Goal: Obtain resource: Download file/media

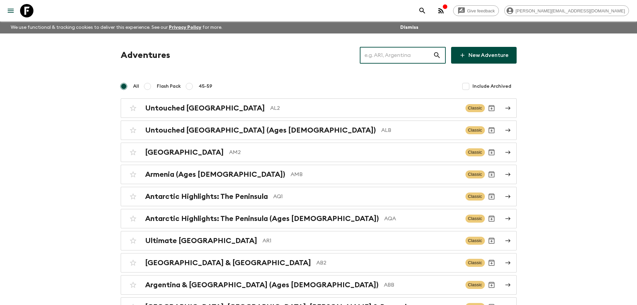
drag, startPoint x: 408, startPoint y: 59, endPoint x: 414, endPoint y: 51, distance: 9.5
click at [408, 59] on input "text" at bounding box center [396, 55] width 73 height 19
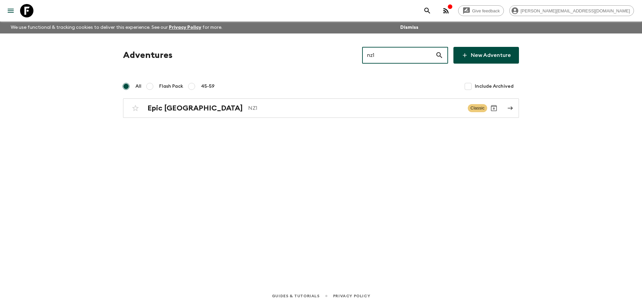
type input "nz1"
drag, startPoint x: 226, startPoint y: 95, endPoint x: 221, endPoint y: 102, distance: 8.4
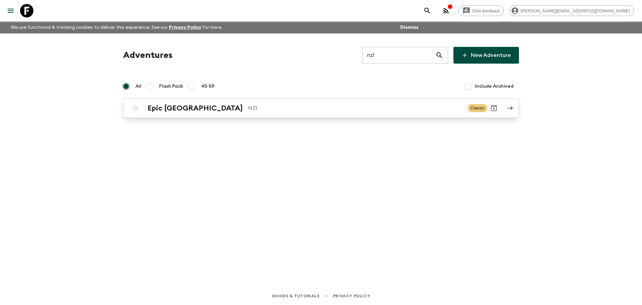
click at [224, 97] on div "Adventures nz1 ​ New Adventure All Flash Pack 45-59 Include Archived Epic [GEOG…" at bounding box center [321, 82] width 412 height 71
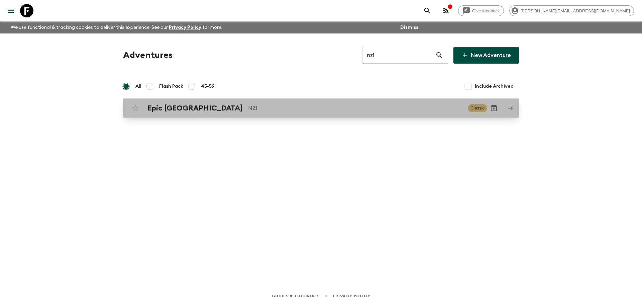
click at [221, 102] on div "Epic New Zealand NZ1 Classic" at bounding box center [308, 107] width 358 height 13
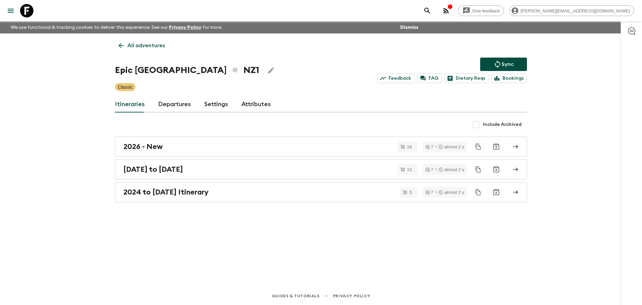
click at [176, 102] on link "Departures" at bounding box center [174, 104] width 33 height 16
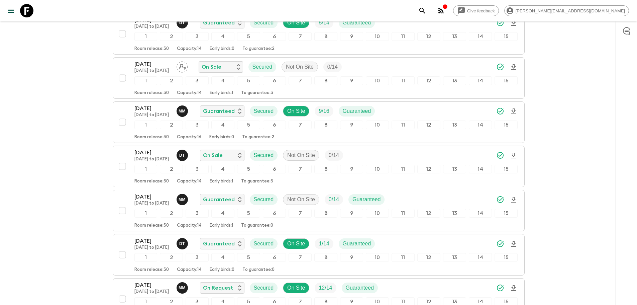
scroll to position [704, 0]
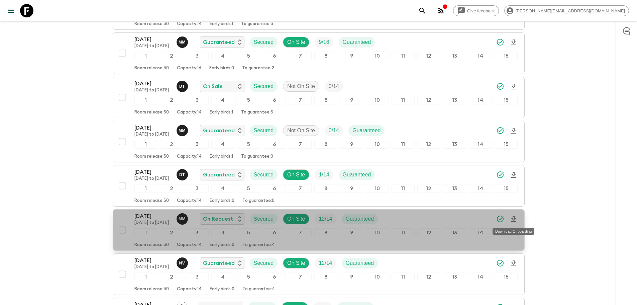
click at [514, 220] on icon "Download Onboarding" at bounding box center [513, 219] width 8 height 8
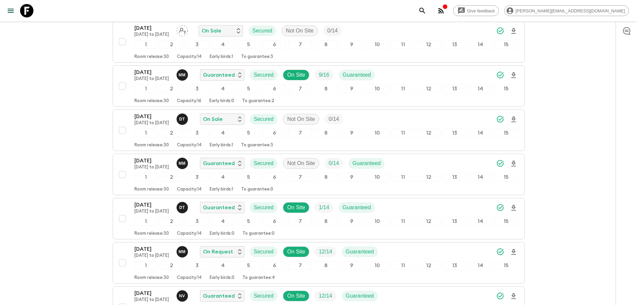
scroll to position [840, 0]
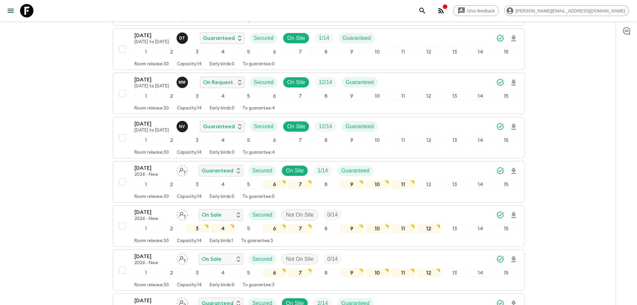
drag, startPoint x: 582, startPoint y: 222, endPoint x: 582, endPoint y: 217, distance: 5.0
click at [582, 222] on div "Give feedback megan.p@flashpack.com We use functional & tracking cookies to del…" at bounding box center [318, 42] width 637 height 1765
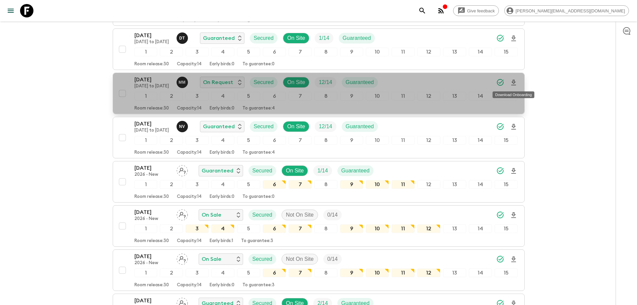
click at [514, 83] on icon "Download Onboarding" at bounding box center [513, 83] width 5 height 6
